Goal: Information Seeking & Learning: Check status

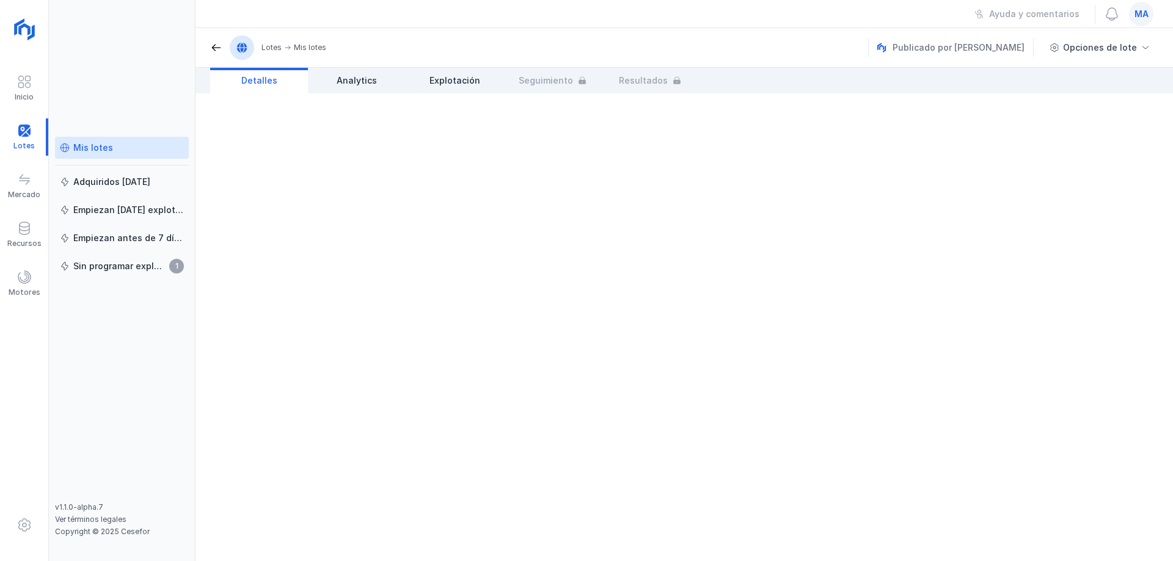
click at [105, 157] on link "Mis lotes" at bounding box center [122, 148] width 134 height 22
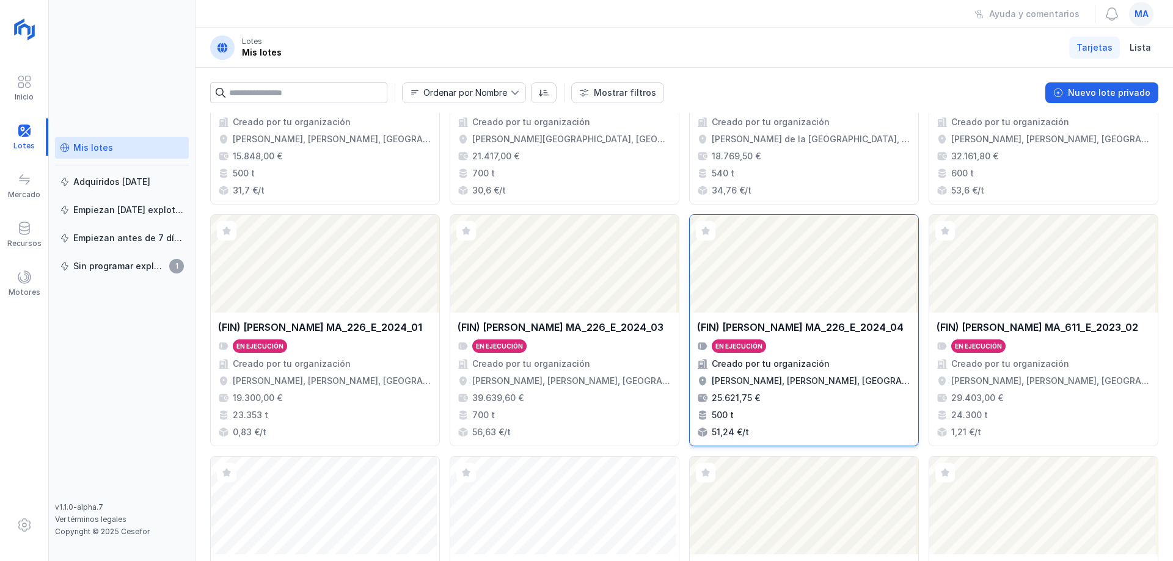
scroll to position [323, 0]
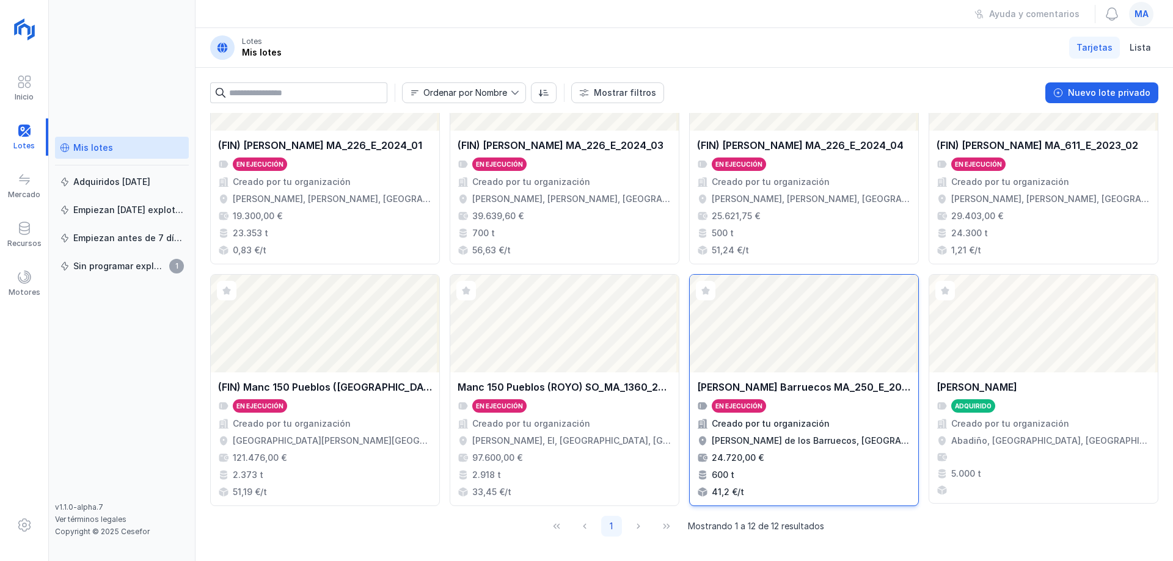
click at [807, 421] on div "Creado por tu organización" at bounding box center [771, 424] width 118 height 12
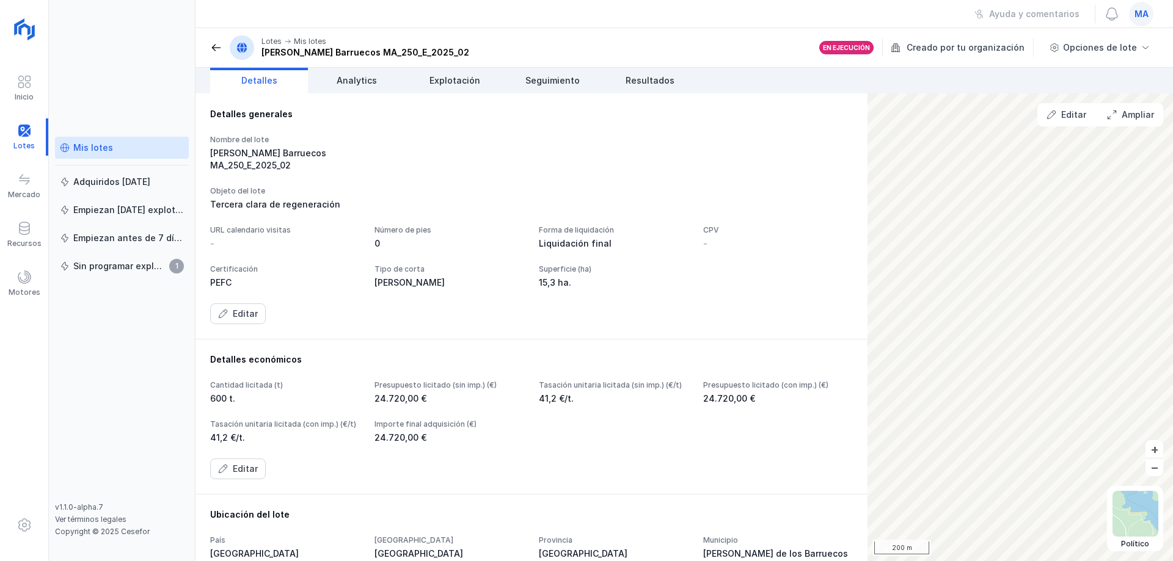
drag, startPoint x: 476, startPoint y: 157, endPoint x: 456, endPoint y: 126, distance: 36.3
click at [476, 157] on div "Nombre del lote [PERSON_NAME] Barruecos MA_250_E_2025_02" at bounding box center [531, 153] width 643 height 37
click at [465, 84] on span "Explotación" at bounding box center [454, 81] width 51 height 12
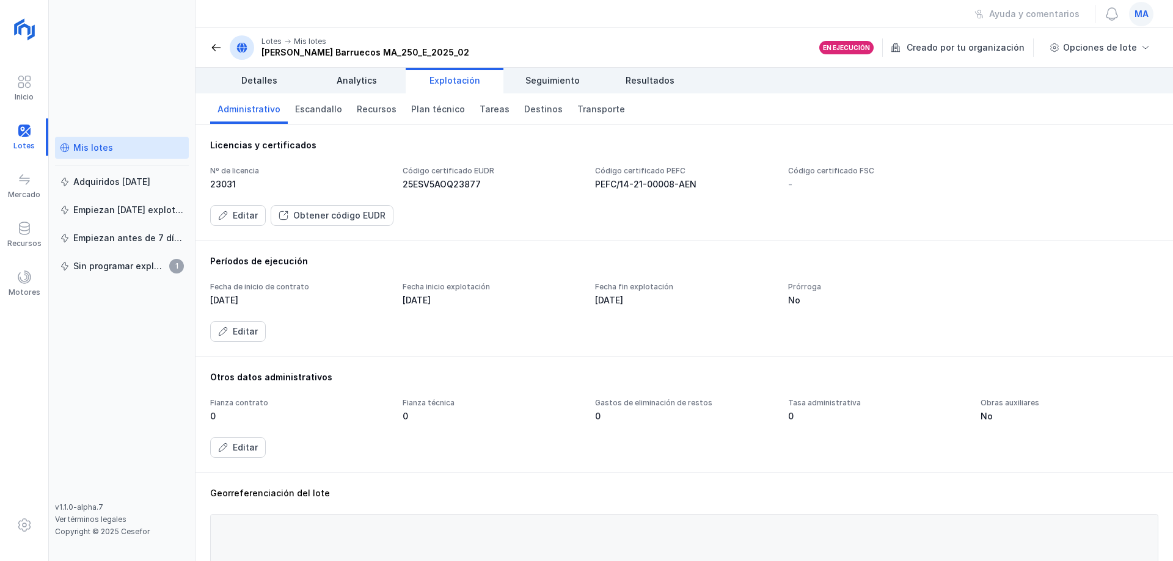
click at [741, 212] on div "Editar Obtener código EUDR" at bounding box center [684, 215] width 948 height 21
click at [503, 193] on div "Nº de licencia 23031 Código certificado EUDR 25ESV5AOQ23877 Código certificado …" at bounding box center [684, 196] width 948 height 60
click at [524, 112] on span "Destinos" at bounding box center [543, 109] width 38 height 12
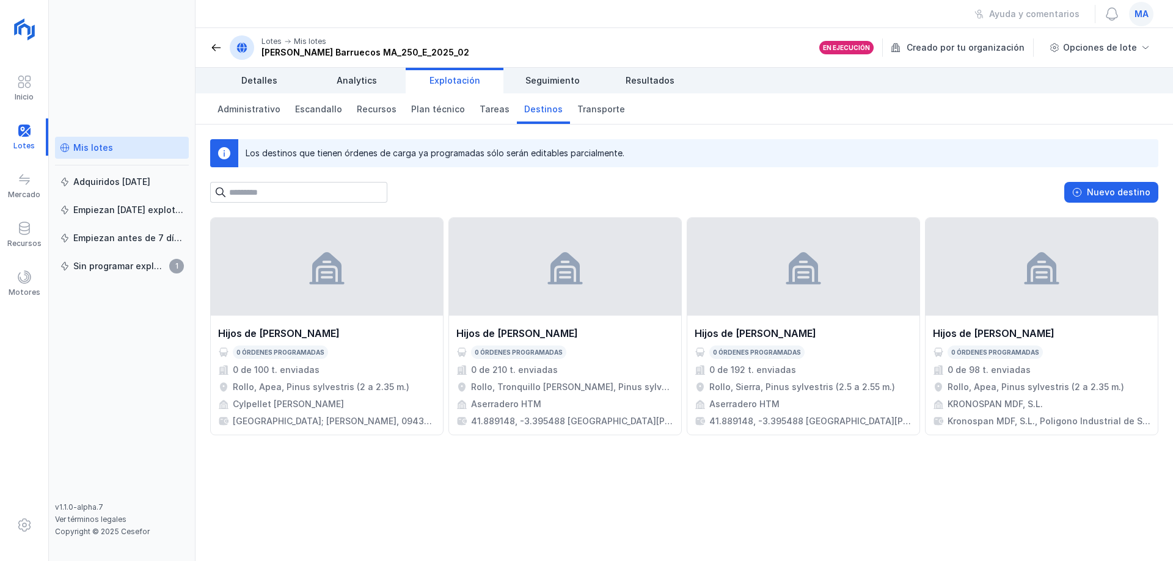
click at [647, 194] on div "Nuevo destino" at bounding box center [684, 192] width 948 height 21
click at [210, 46] on header "Lotes Mis lotes [PERSON_NAME] Barruecos MA_250_E_2025_02 En ejecución Creado po…" at bounding box center [683, 48] width 977 height 40
click at [219, 51] on span at bounding box center [216, 48] width 12 height 12
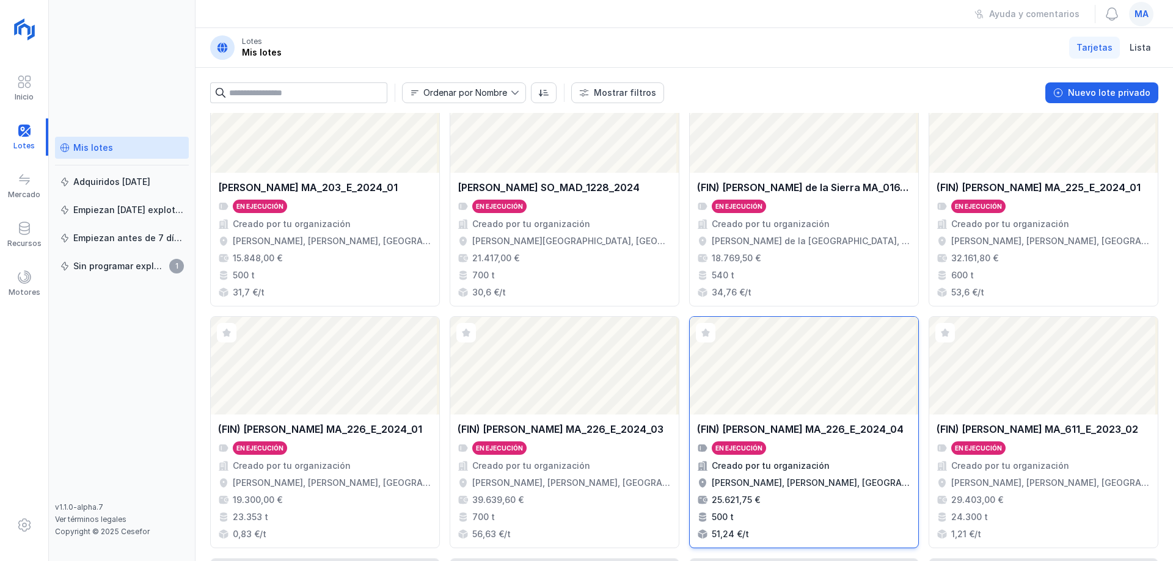
scroll to position [61, 0]
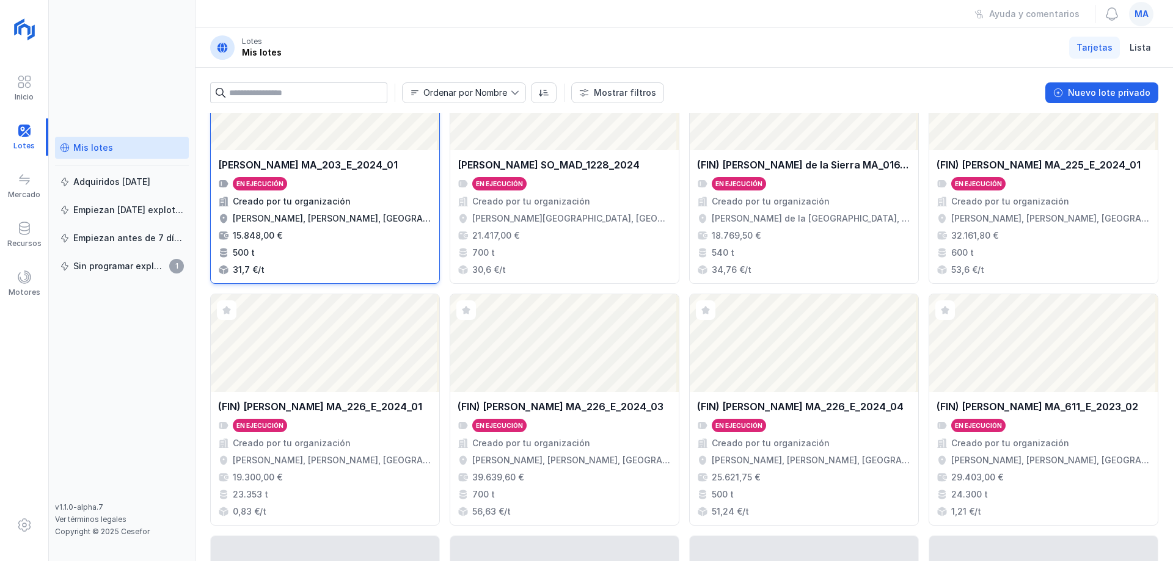
click at [351, 185] on div "En ejecución" at bounding box center [325, 183] width 214 height 13
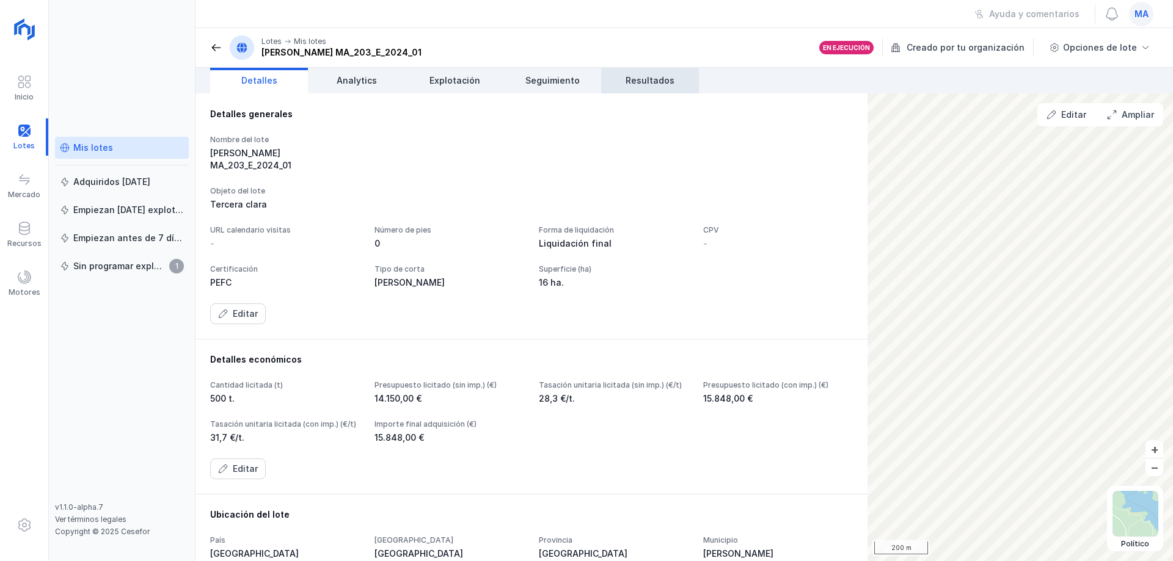
click at [667, 80] on span "Resultados" at bounding box center [649, 81] width 49 height 12
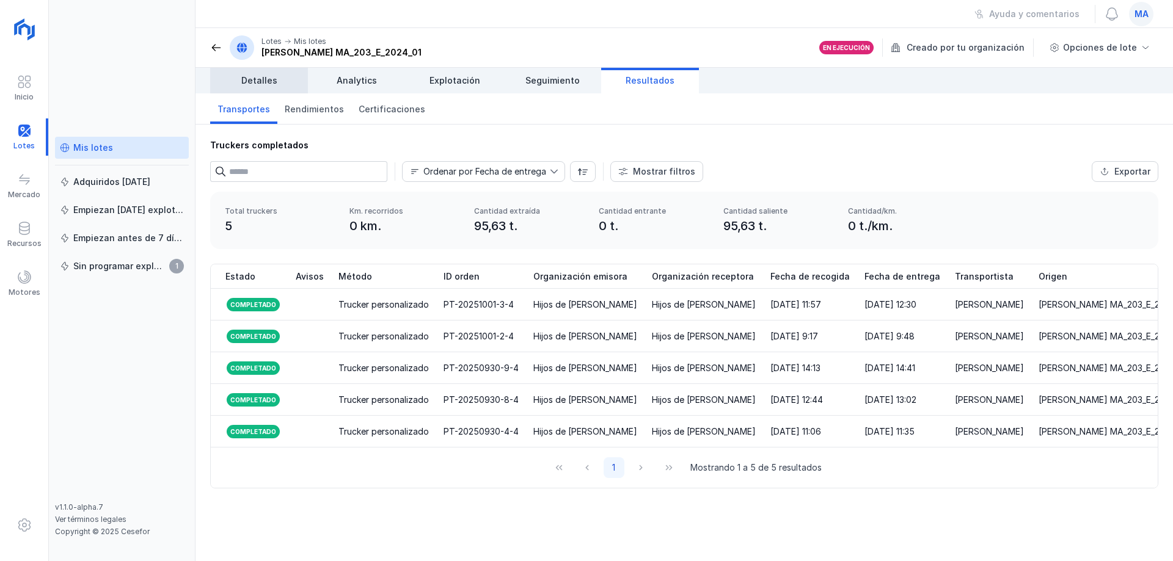
click at [252, 87] on link "Detalles" at bounding box center [259, 81] width 98 height 26
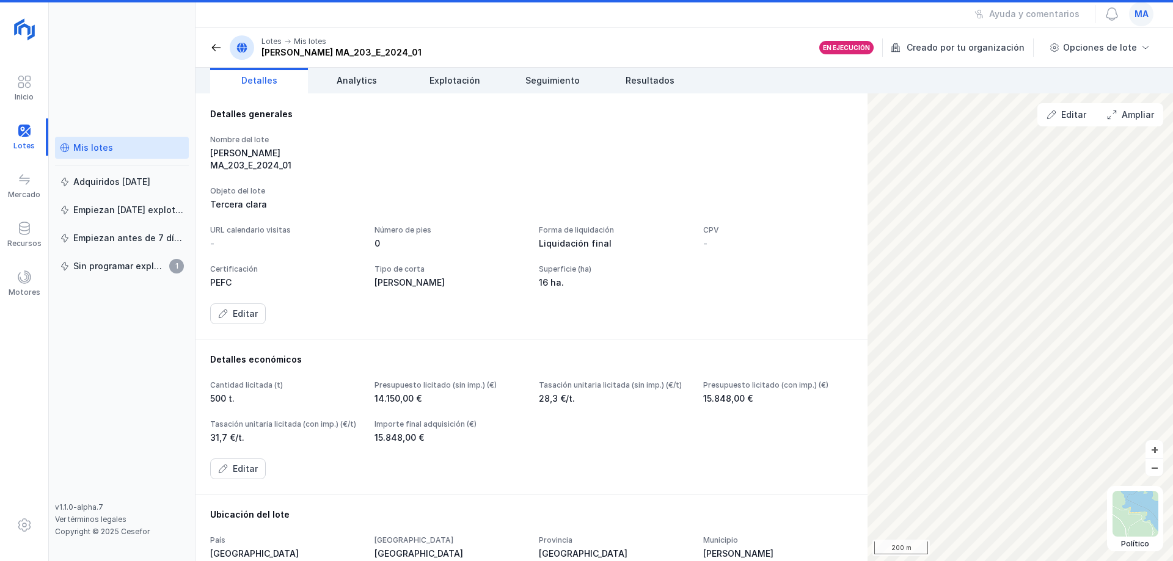
click at [219, 45] on span at bounding box center [216, 48] width 12 height 12
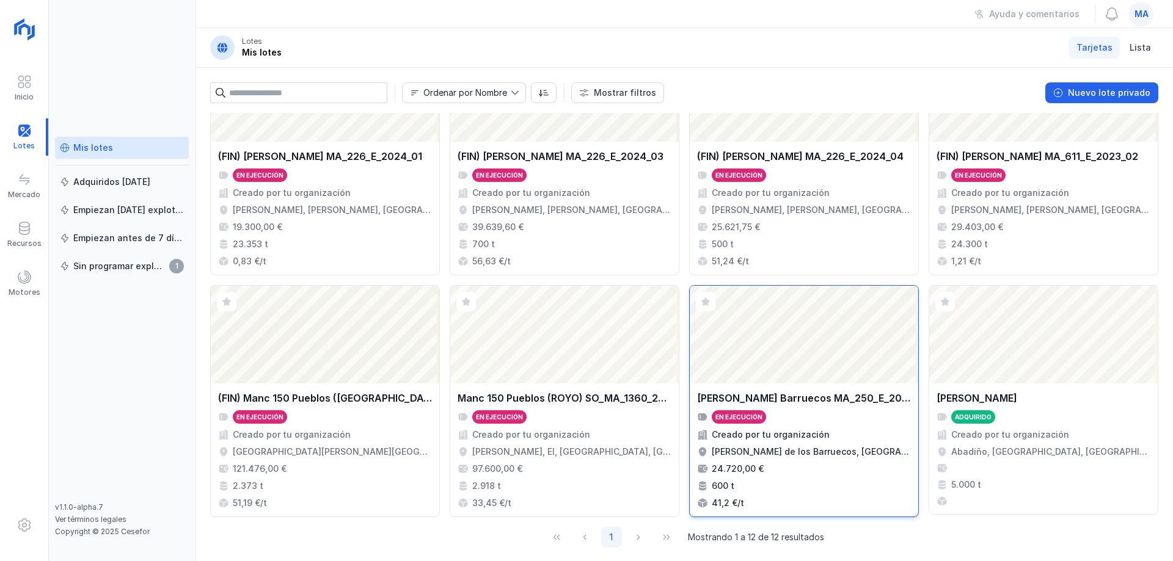
scroll to position [323, 0]
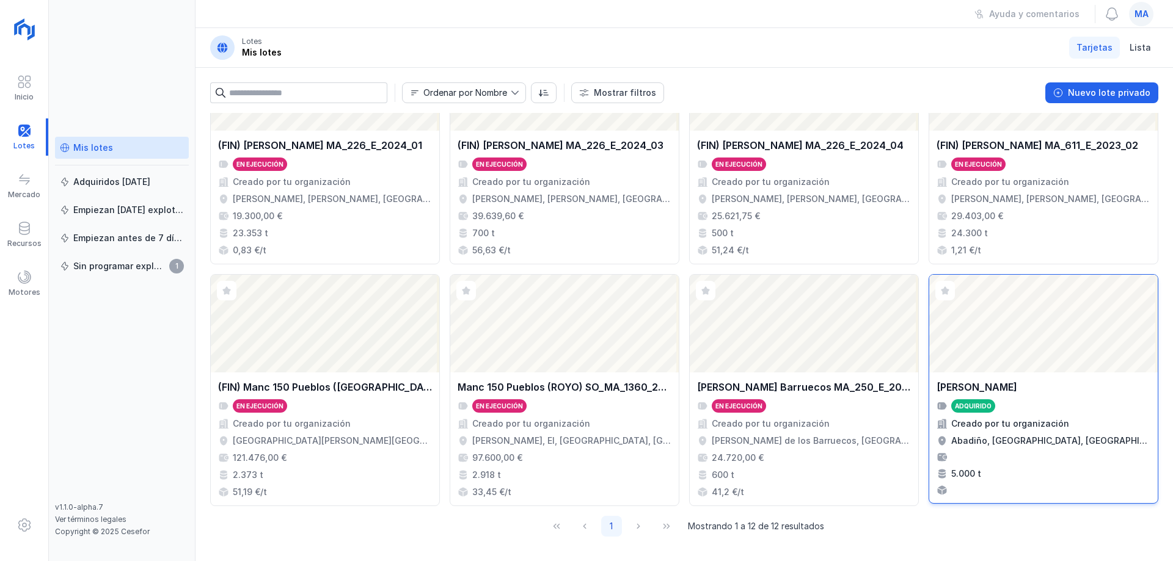
click at [1041, 409] on div "Adquirido" at bounding box center [1043, 405] width 214 height 13
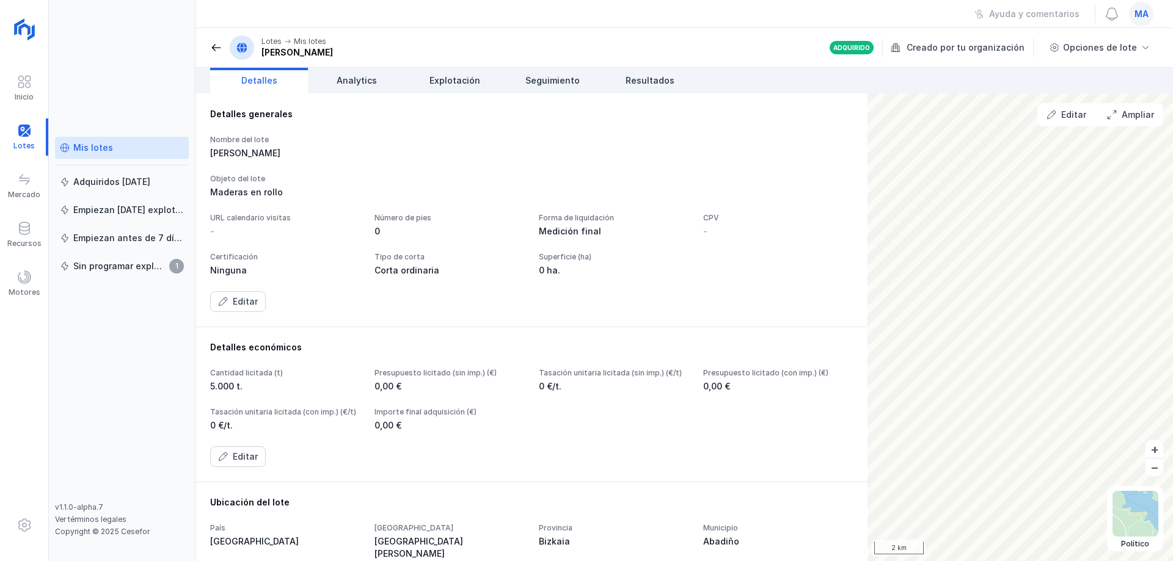
click at [219, 44] on span at bounding box center [216, 48] width 12 height 12
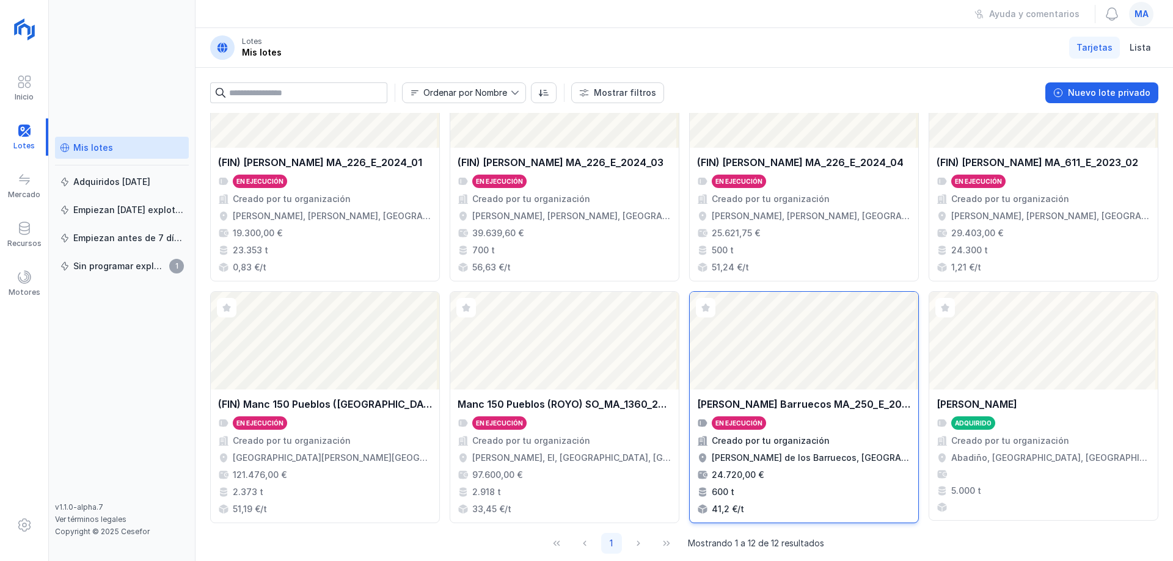
scroll to position [323, 0]
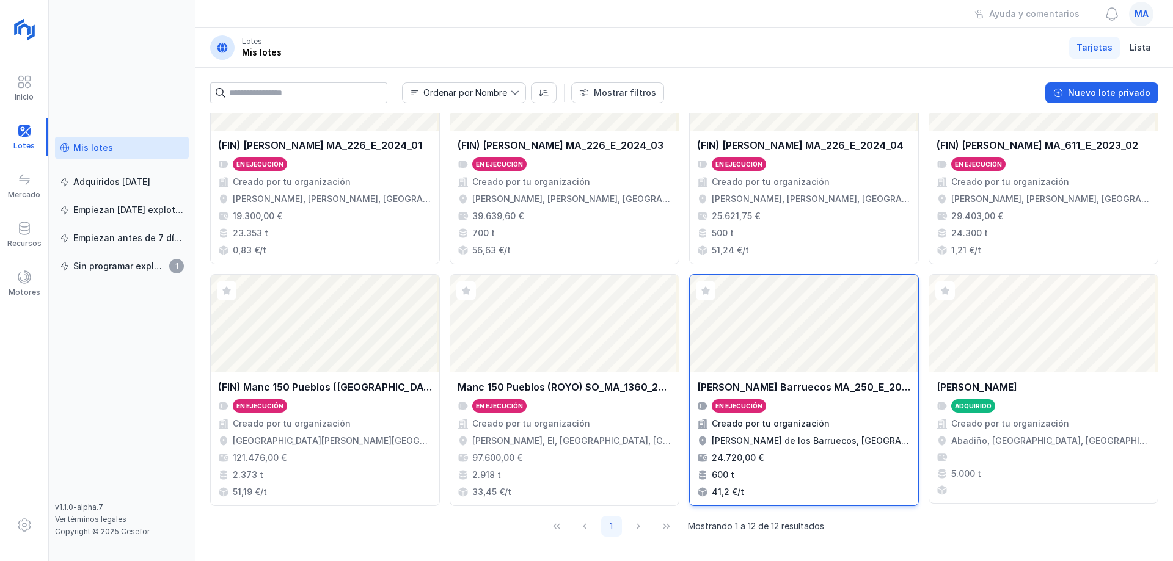
click at [787, 335] on div "Abrir lote" at bounding box center [804, 324] width 228 height 98
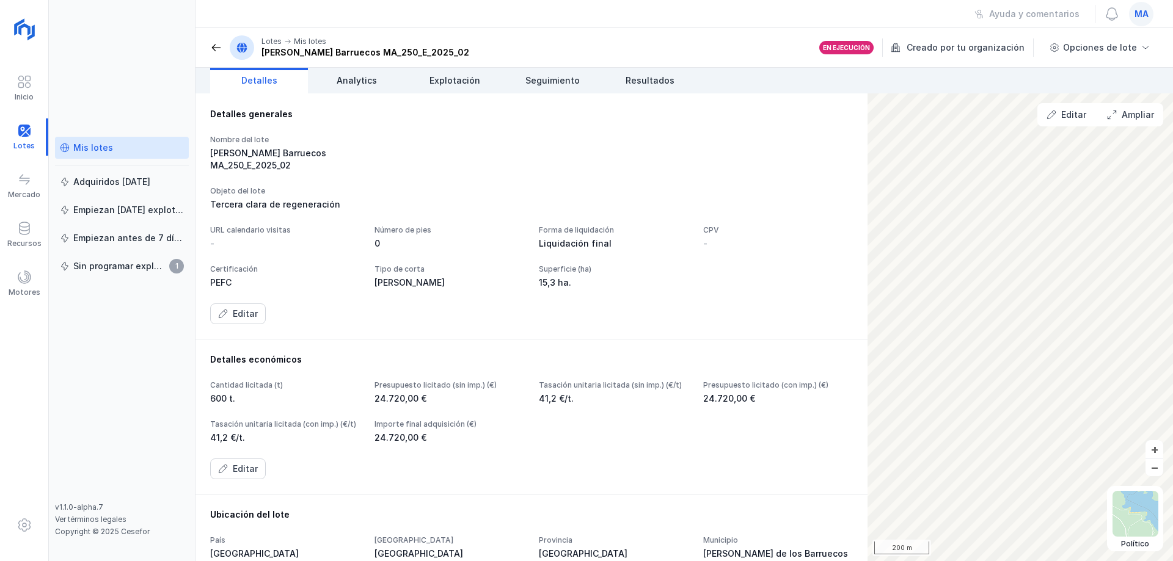
click at [220, 49] on span at bounding box center [216, 48] width 12 height 12
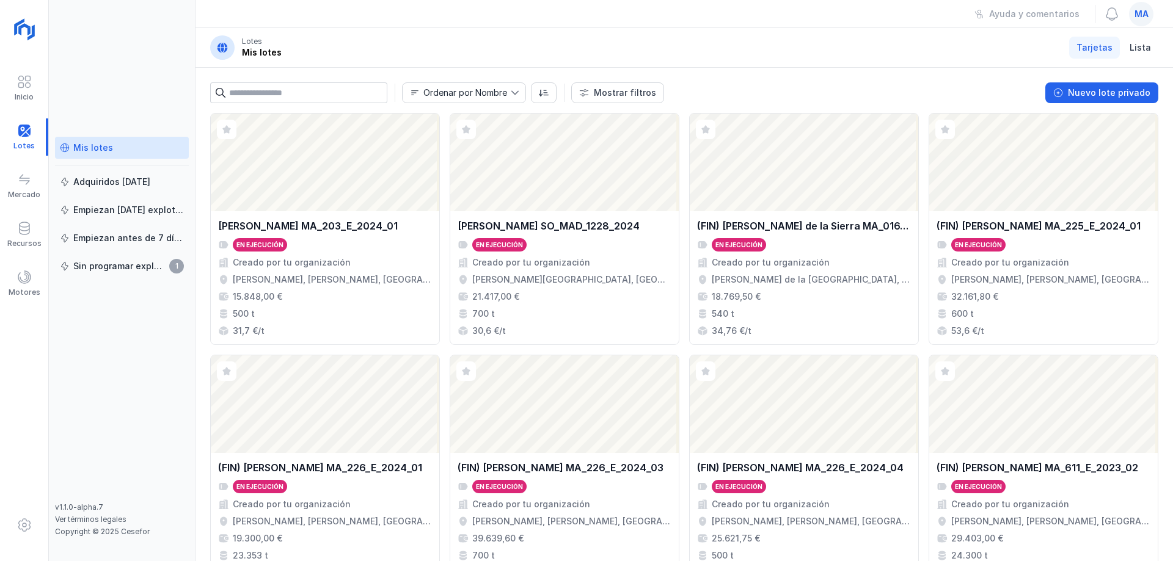
click at [318, 37] on header "Lotes Mis lotes Tarjetas Lista" at bounding box center [683, 48] width 977 height 40
click at [773, 32] on header "Lotes Mis lotes Tarjetas Lista" at bounding box center [683, 48] width 977 height 40
click at [685, 57] on header "Lotes Mis lotes Tarjetas Lista" at bounding box center [683, 48] width 977 height 40
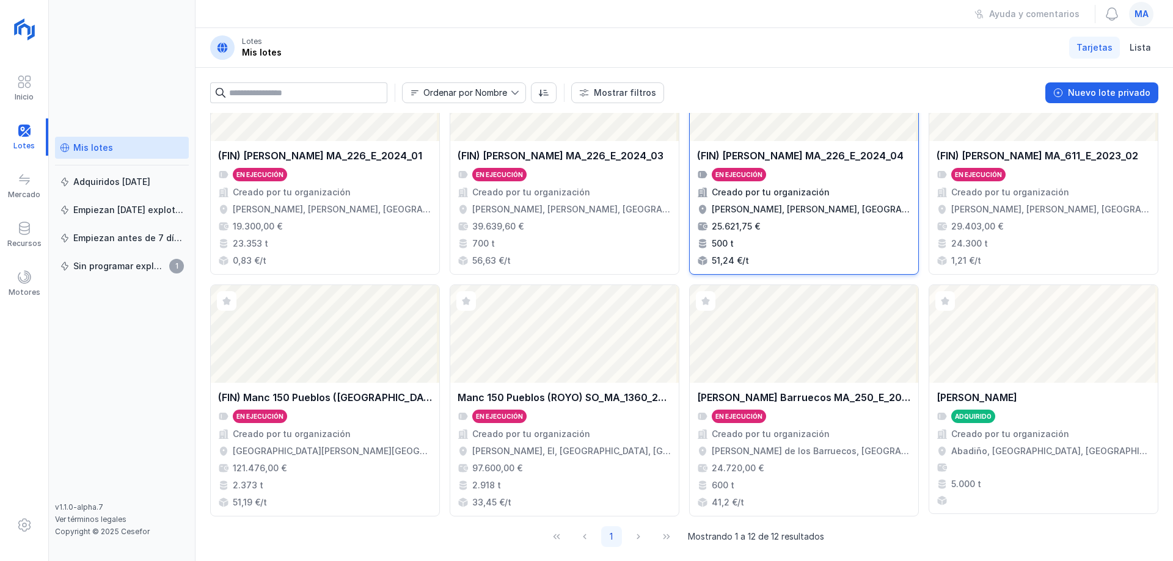
scroll to position [323, 0]
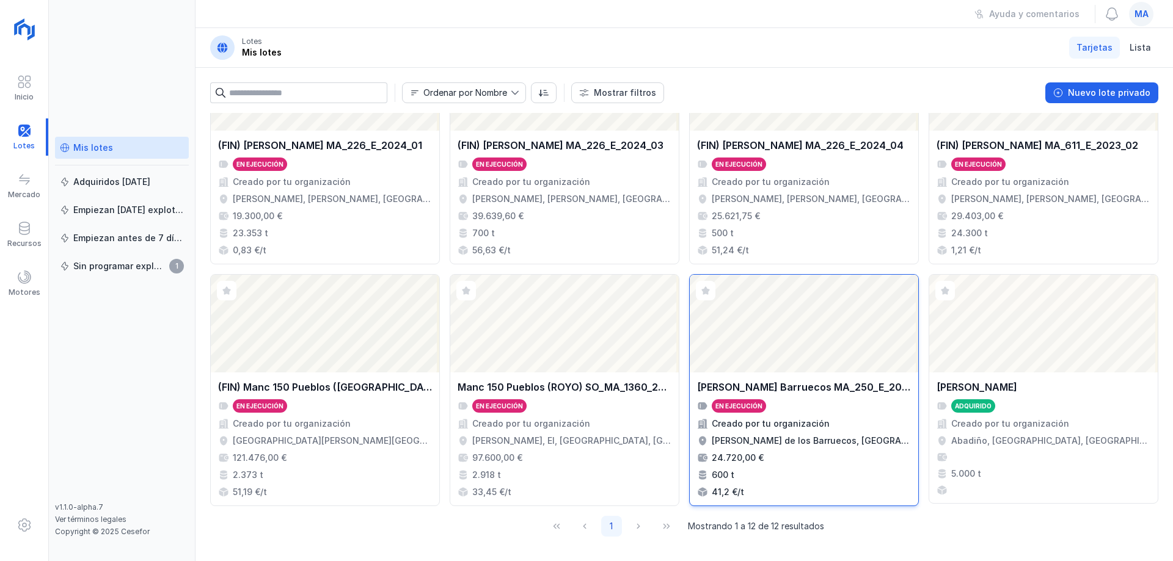
click at [842, 388] on div "[PERSON_NAME] Barruecos MA_250_E_2025_02" at bounding box center [804, 387] width 214 height 15
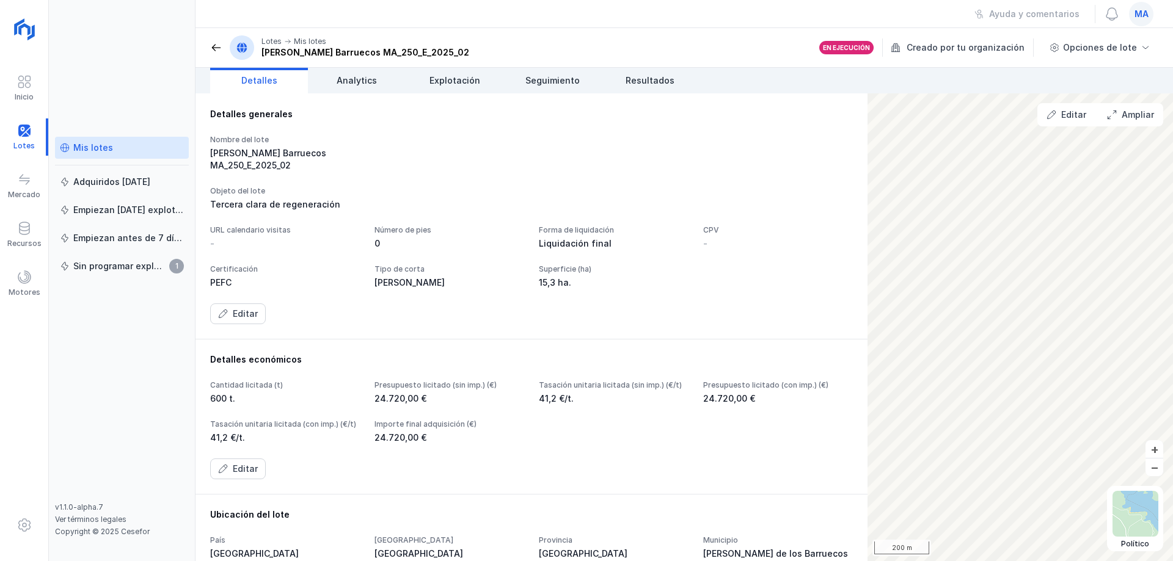
click at [561, 289] on div "URL calendario visitas - Número de pies 0 Forma de liquidación Liquidación fina…" at bounding box center [531, 257] width 643 height 64
click at [415, 158] on div "Nombre del lote [PERSON_NAME] Barruecos MA_250_E_2025_02" at bounding box center [531, 153] width 643 height 37
click at [216, 49] on span at bounding box center [216, 48] width 12 height 12
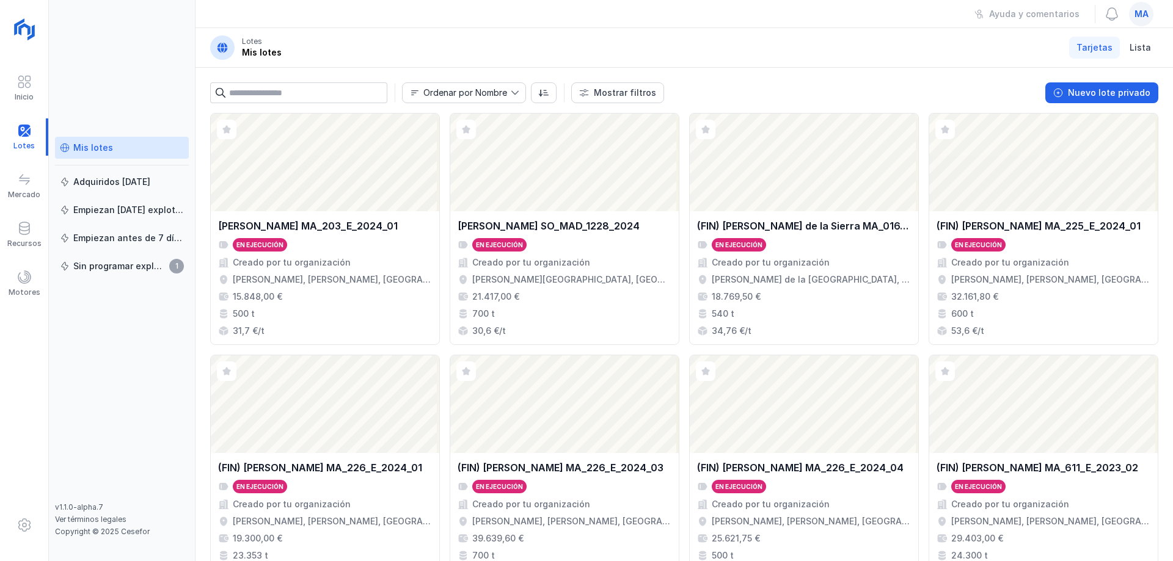
click at [157, 68] on div "Mis lotes Adquiridos [DATE] Empiezan [DATE] explotación Empiezan antes de 7 día…" at bounding box center [122, 280] width 147 height 561
click at [527, 38] on header "Lotes Mis lotes Tarjetas Lista" at bounding box center [683, 48] width 977 height 40
click at [414, 45] on header "Lotes Mis lotes Tarjetas Lista" at bounding box center [683, 48] width 977 height 40
click at [912, 53] on header "Lotes Mis lotes Tarjetas Lista" at bounding box center [683, 48] width 977 height 40
click at [652, 43] on header "Lotes Mis lotes Tarjetas Lista" at bounding box center [683, 48] width 977 height 40
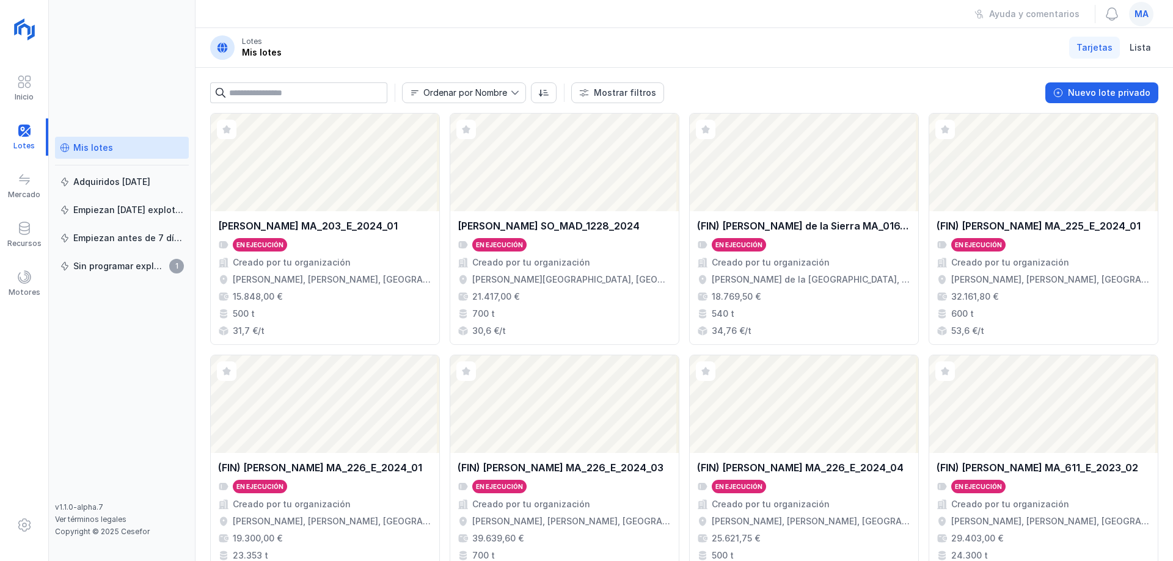
drag, startPoint x: 189, startPoint y: 49, endPoint x: 230, endPoint y: 40, distance: 41.9
click at [189, 49] on div "Mis lotes Adquiridos [DATE] Empiezan [DATE] explotación Empiezan antes de 7 día…" at bounding box center [122, 280] width 147 height 561
click at [278, 15] on div "Ayuda y comentarios ma" at bounding box center [683, 14] width 977 height 28
click at [757, 41] on header "Lotes Mis lotes Tarjetas Lista" at bounding box center [683, 48] width 977 height 40
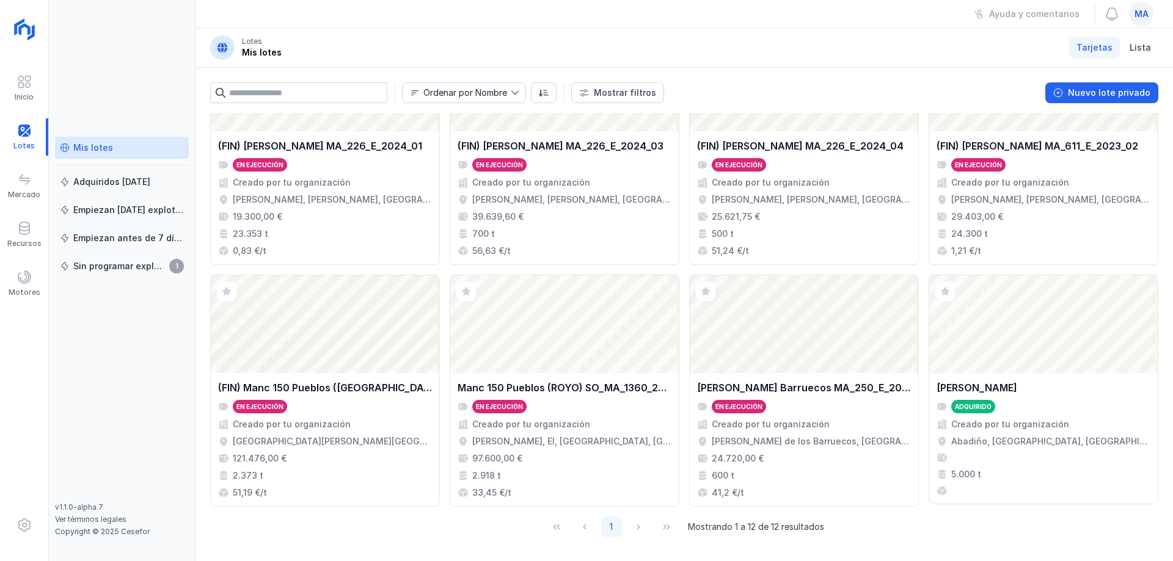
scroll to position [323, 0]
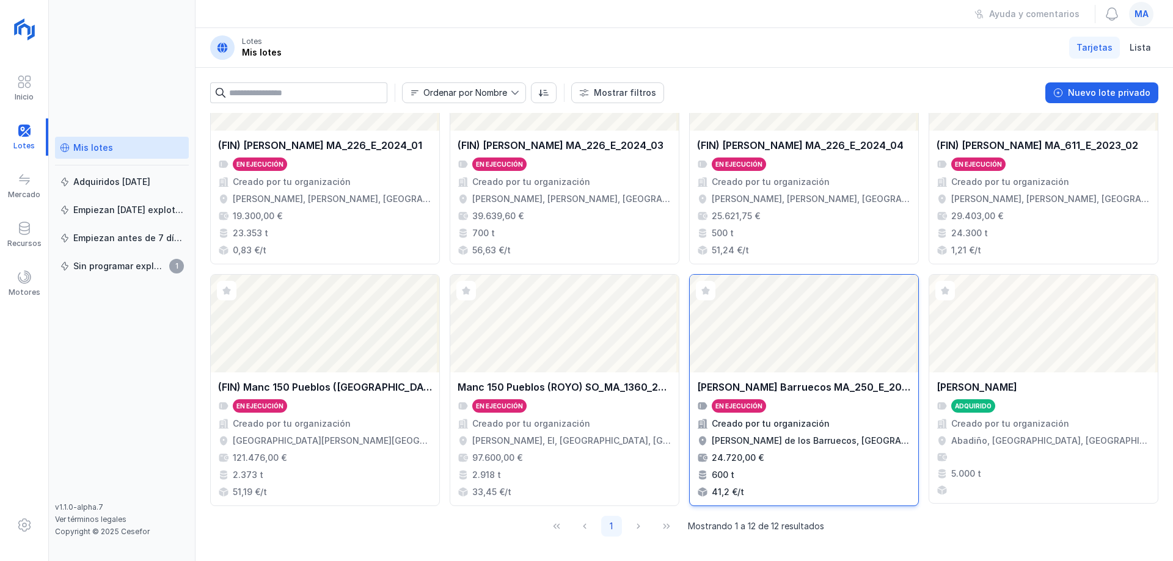
click at [790, 439] on div "[PERSON_NAME] de los Barruecos, [GEOGRAPHIC_DATA], [GEOGRAPHIC_DATA], [GEOGRAPH…" at bounding box center [811, 441] width 199 height 12
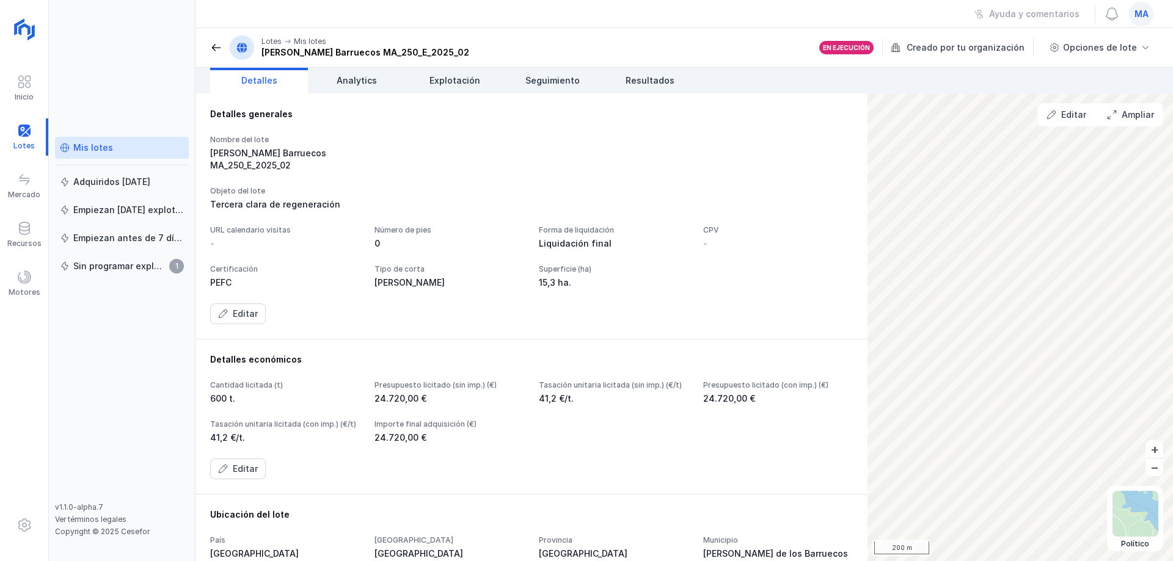
click at [694, 324] on div "Editar" at bounding box center [531, 314] width 643 height 21
click at [217, 49] on span at bounding box center [216, 48] width 12 height 12
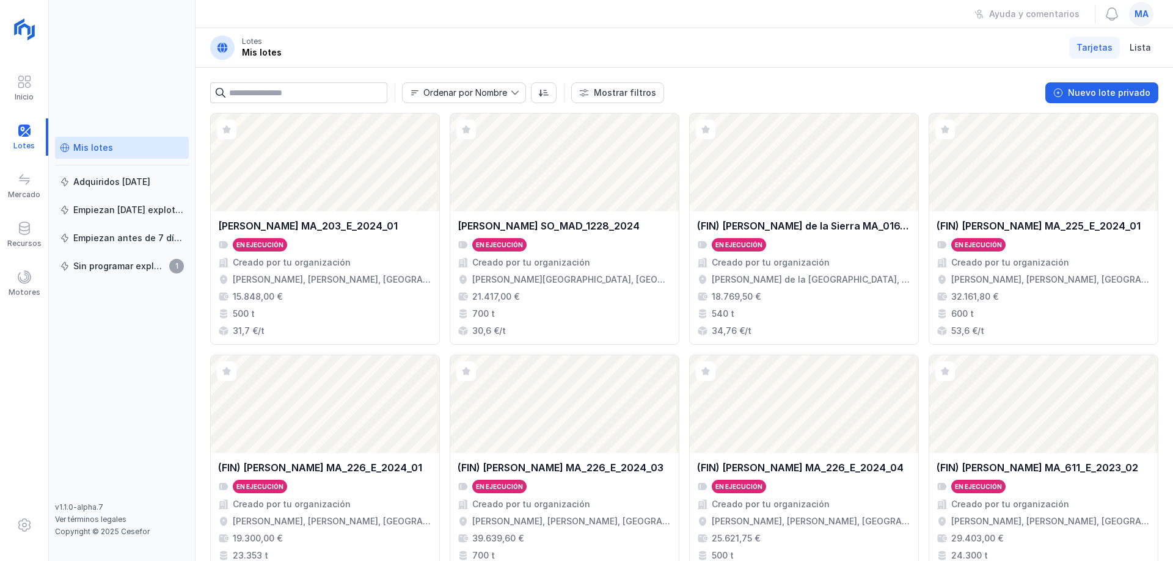
click at [564, 47] on header "Lotes Mis lotes Tarjetas Lista" at bounding box center [683, 48] width 977 height 40
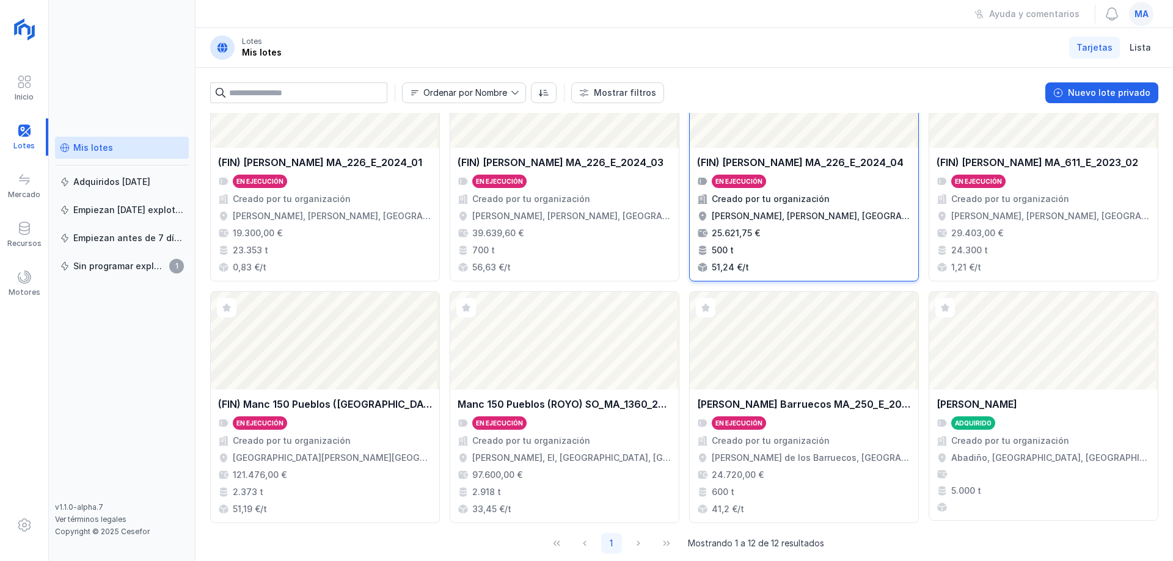
scroll to position [323, 0]
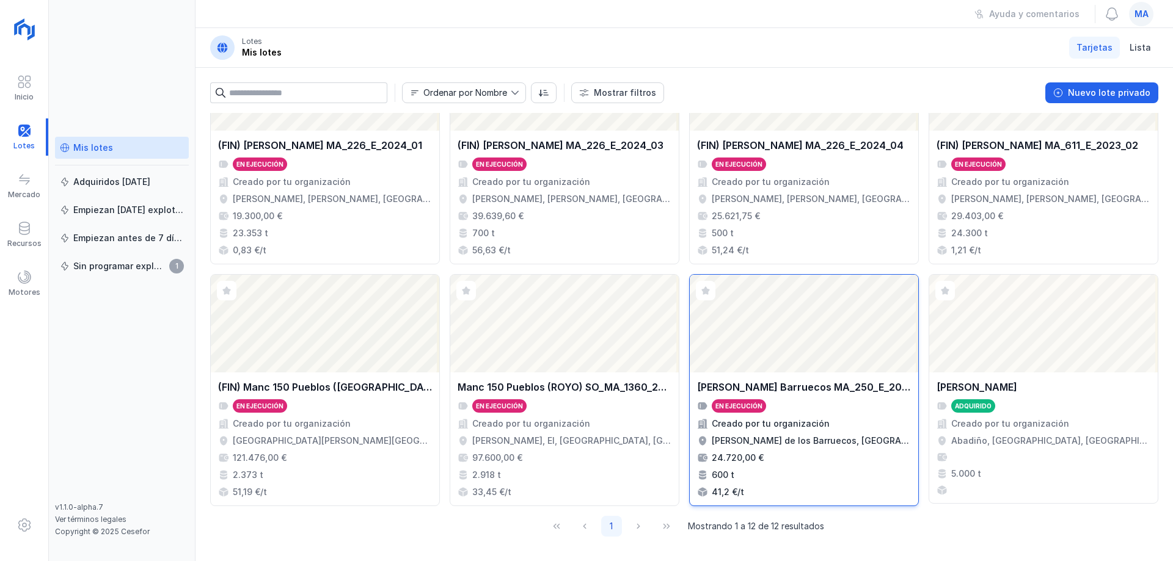
click at [774, 371] on div "Abrir lote" at bounding box center [804, 324] width 228 height 98
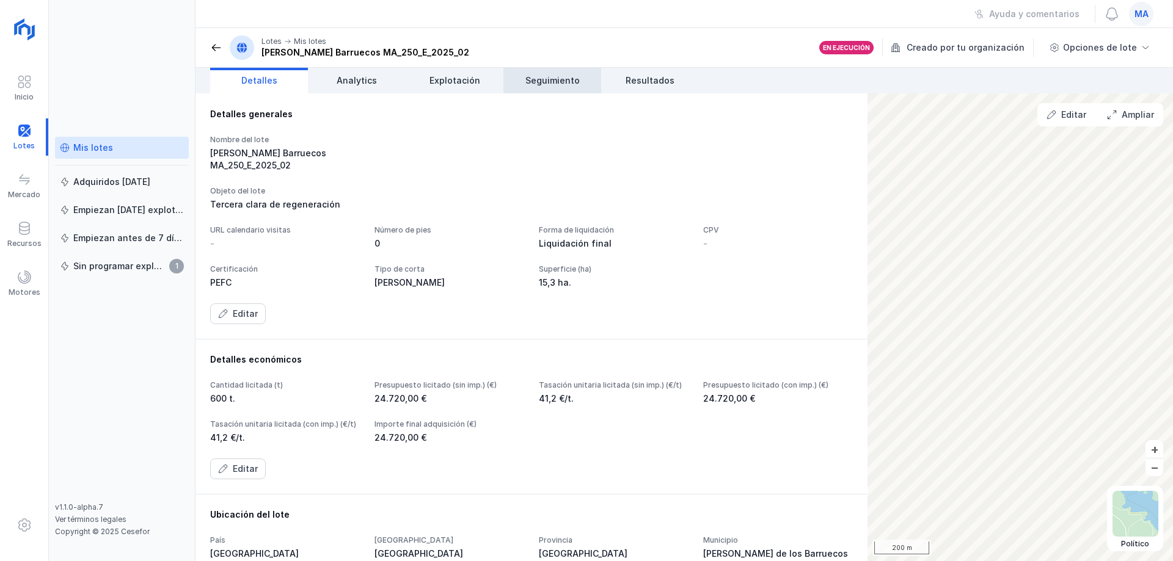
click at [553, 81] on span "Seguimiento" at bounding box center [552, 81] width 54 height 12
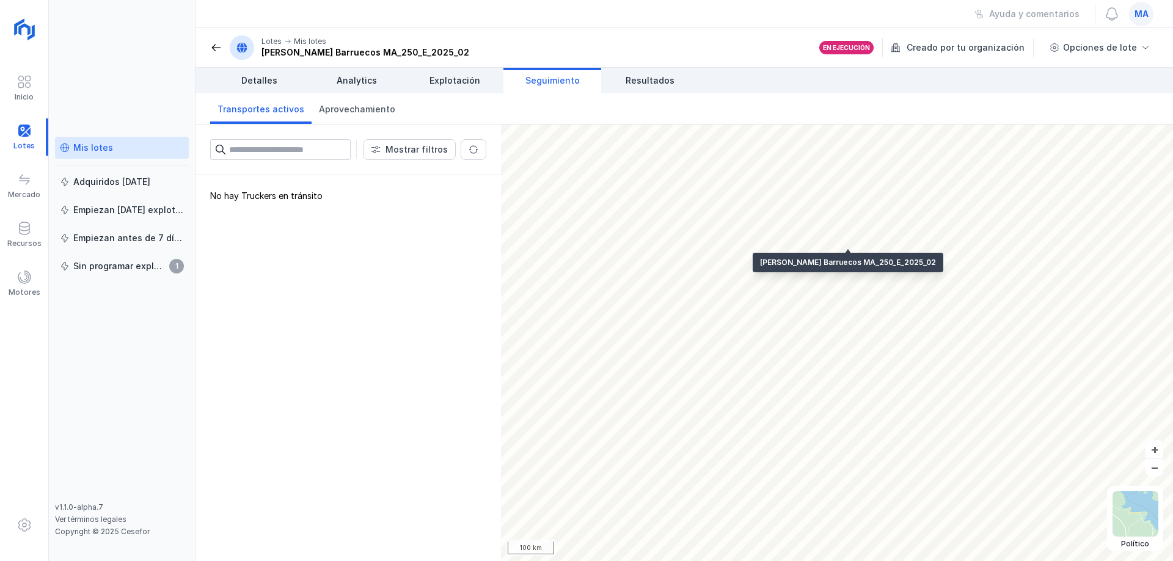
click at [390, 329] on div "No hay Truckers en tránsito" at bounding box center [347, 368] width 305 height 386
click at [661, 89] on link "Resultados" at bounding box center [650, 81] width 98 height 26
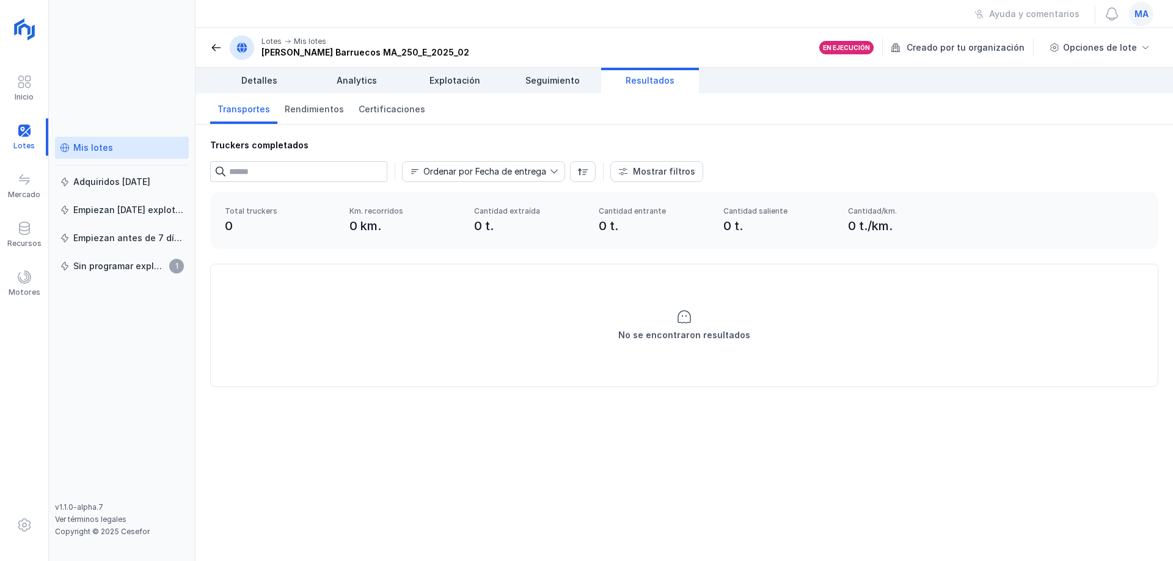
click at [523, 131] on div "Truckers completados Ordenar por Fecha de entrega Mostrar filtros Método Incide…" at bounding box center [683, 158] width 977 height 67
click at [317, 117] on link "Rendimientos" at bounding box center [314, 108] width 74 height 31
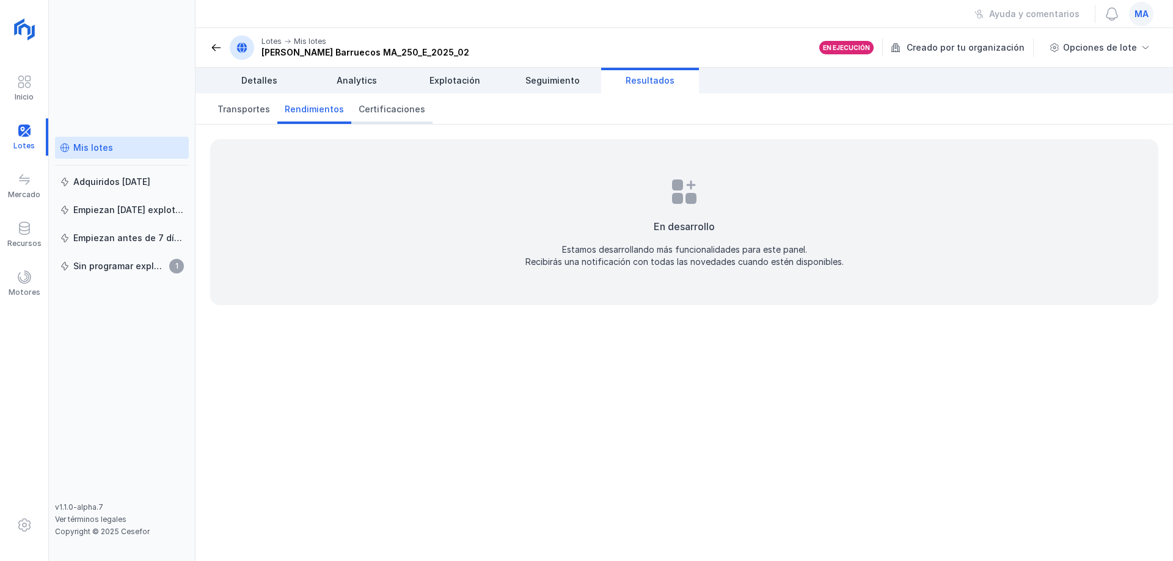
click at [373, 114] on span "Certificaciones" at bounding box center [392, 109] width 67 height 12
click at [564, 89] on link "Seguimiento" at bounding box center [552, 81] width 98 height 26
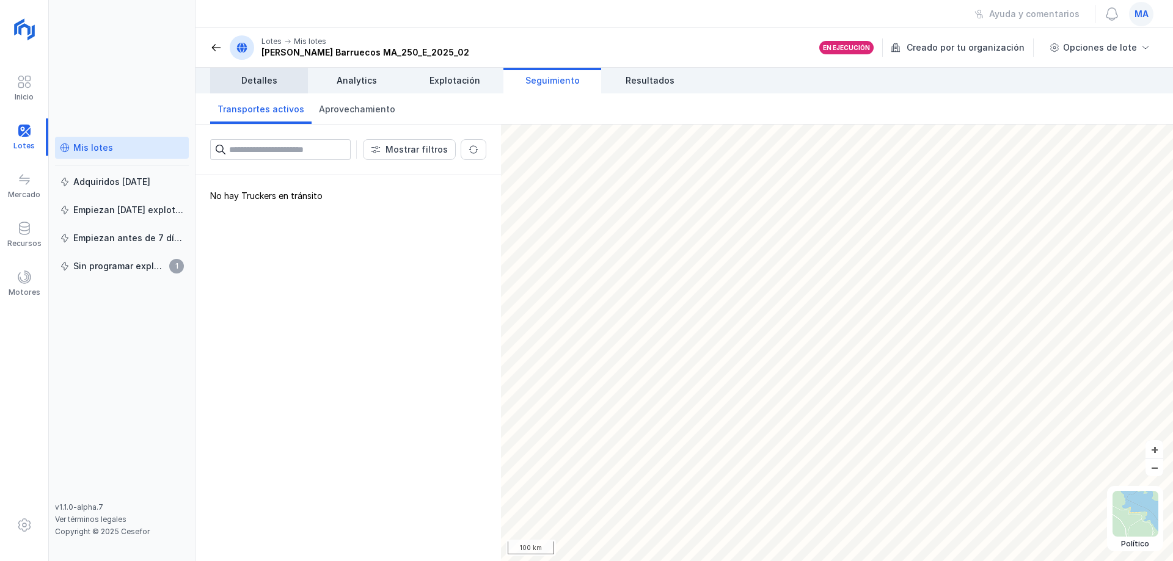
click at [251, 83] on span "Detalles" at bounding box center [259, 81] width 36 height 12
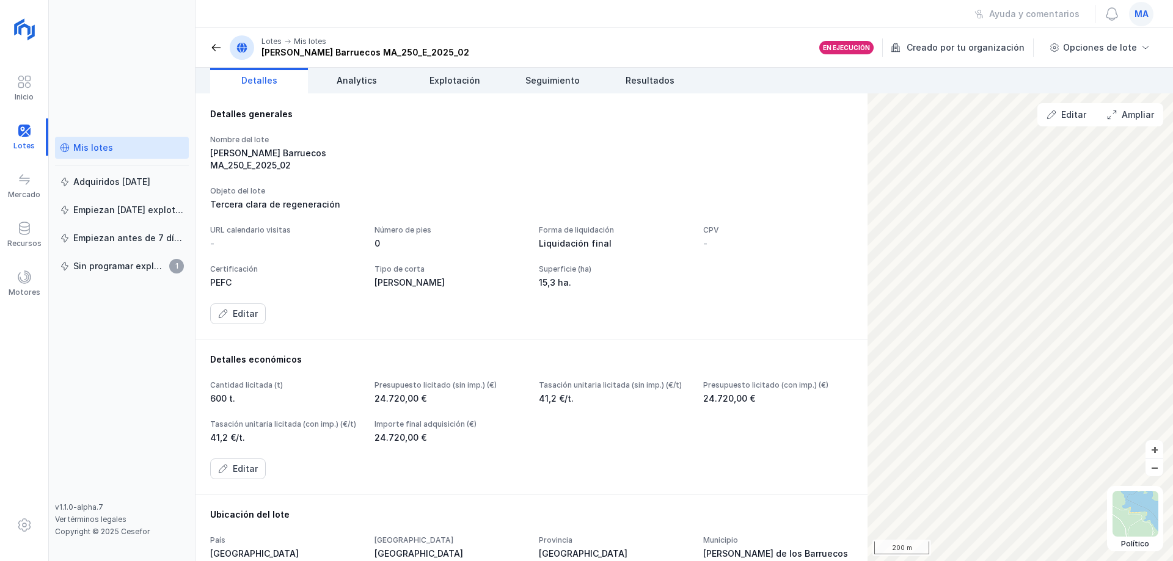
drag, startPoint x: 585, startPoint y: 145, endPoint x: 564, endPoint y: 145, distance: 20.8
click at [582, 145] on div "Nombre del lote [PERSON_NAME] Barruecos MA_250_E_2025_02" at bounding box center [531, 153] width 643 height 37
click at [553, 186] on div "Objeto del lote Tercera clara de regeneración" at bounding box center [531, 198] width 643 height 24
click at [469, 32] on header "Lotes Mis lotes [PERSON_NAME] Barruecos MA_250_E_2025_02 En ejecución Creado po…" at bounding box center [683, 48] width 977 height 40
click at [213, 52] on span at bounding box center [216, 48] width 12 height 12
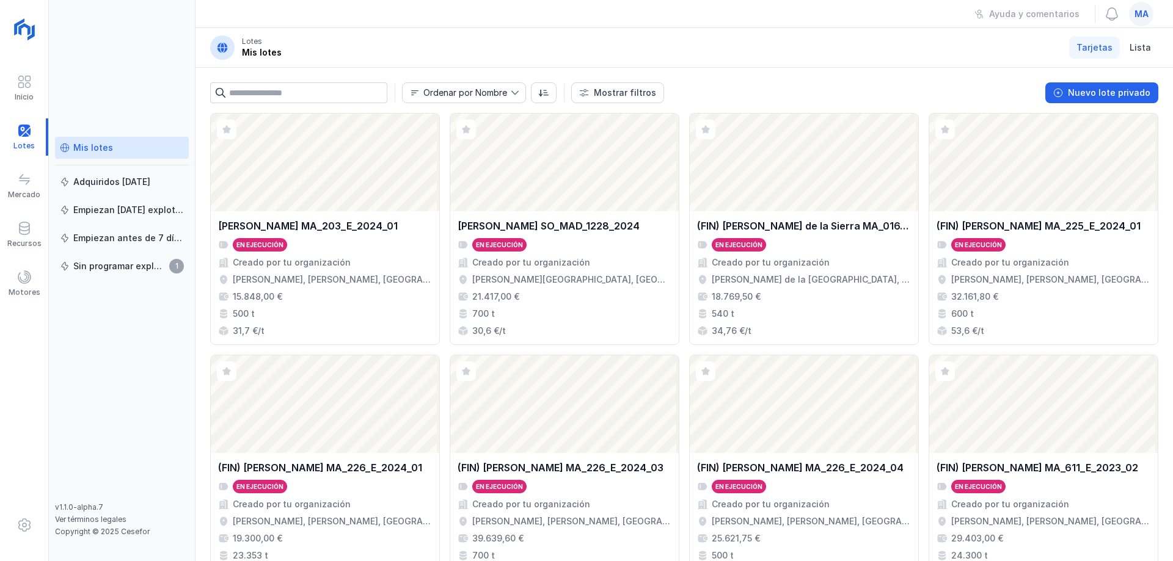
click at [511, 43] on header "Lotes Mis lotes Tarjetas Lista" at bounding box center [683, 48] width 977 height 40
click at [401, 49] on header "Lotes Mis lotes Tarjetas Lista" at bounding box center [683, 48] width 977 height 40
click at [129, 71] on div "Mis lotes Adquiridos [DATE] Empiezan [DATE] explotación Empiezan antes de 7 día…" at bounding box center [122, 280] width 147 height 561
